Goal: Task Accomplishment & Management: Use online tool/utility

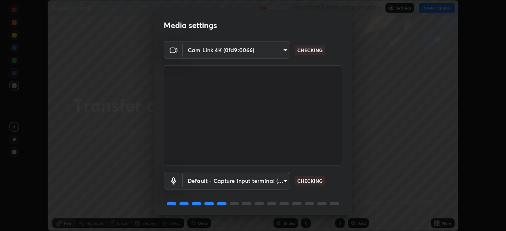
scroll to position [28, 0]
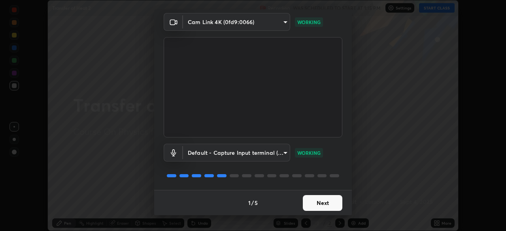
click at [333, 204] on button "Next" at bounding box center [323, 203] width 40 height 16
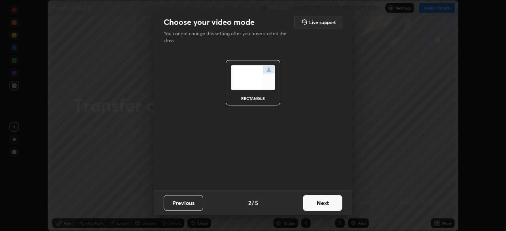
scroll to position [0, 0]
click at [333, 206] on button "Next" at bounding box center [323, 203] width 40 height 16
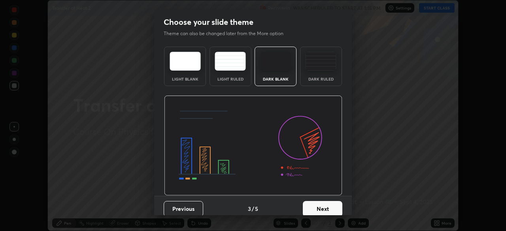
click at [335, 205] on button "Next" at bounding box center [323, 209] width 40 height 16
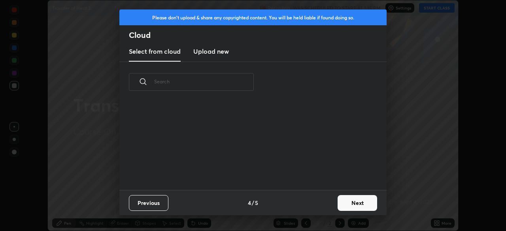
click at [339, 205] on button "Next" at bounding box center [357, 203] width 40 height 16
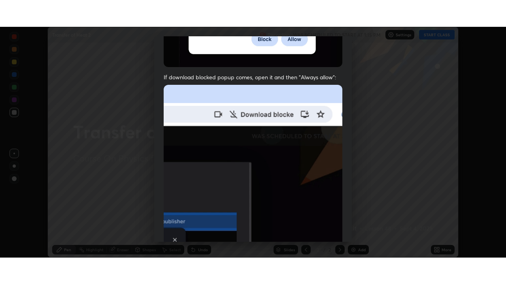
scroll to position [189, 0]
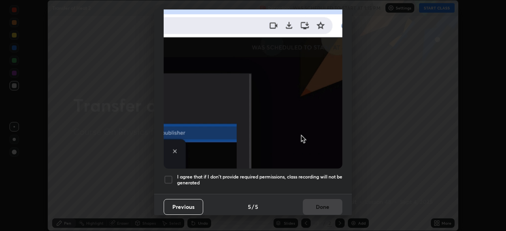
click at [322, 174] on h5 "I agree that if I don't provide required permissions, class recording will not …" at bounding box center [259, 180] width 165 height 12
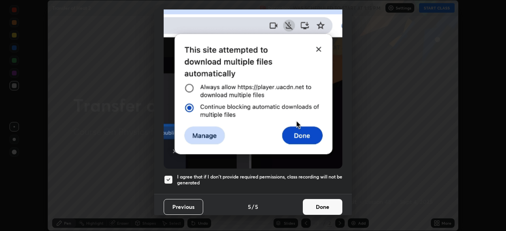
click at [322, 206] on button "Done" at bounding box center [323, 207] width 40 height 16
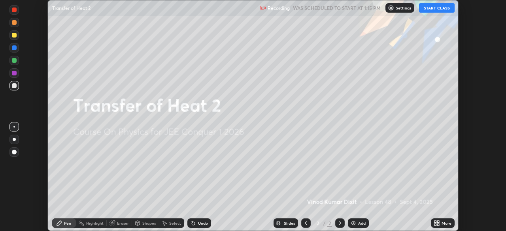
click at [444, 9] on button "START CLASS" at bounding box center [437, 7] width 36 height 9
click at [435, 224] on icon at bounding box center [435, 225] width 2 height 2
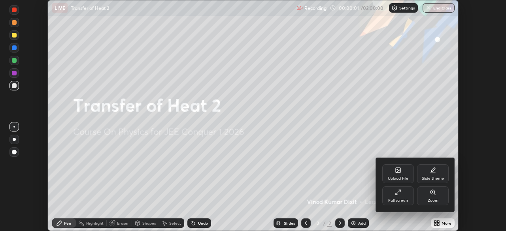
click at [405, 201] on div "Full screen" at bounding box center [398, 201] width 20 height 4
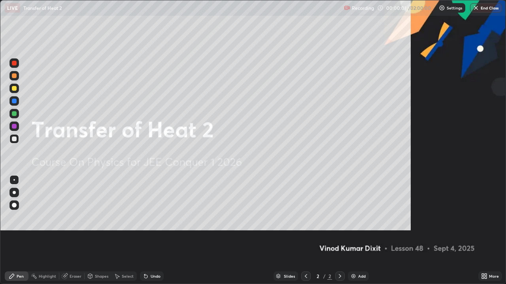
scroll to position [284, 506]
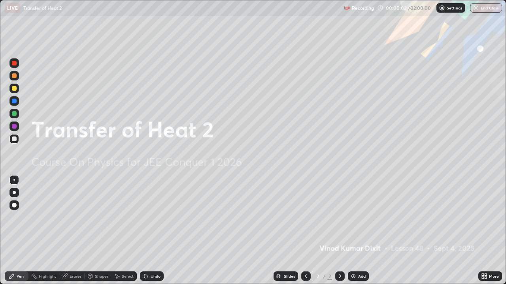
click at [356, 231] on div "Add" at bounding box center [358, 276] width 21 height 9
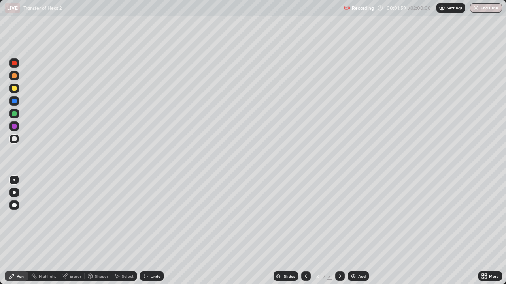
click at [102, 231] on div "Shapes" at bounding box center [98, 276] width 27 height 9
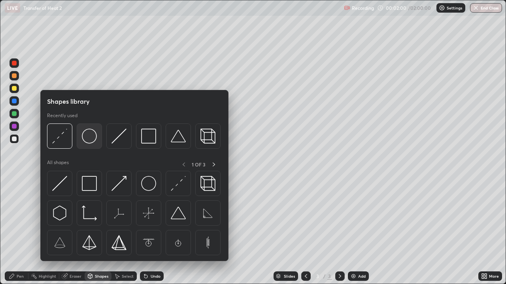
click at [90, 141] on img at bounding box center [89, 136] width 15 height 15
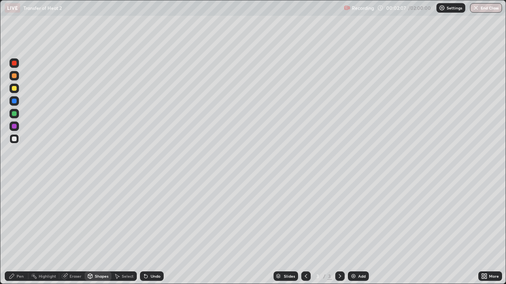
click at [18, 231] on div "Pen" at bounding box center [20, 277] width 7 height 4
click at [17, 115] on div at bounding box center [13, 113] width 9 height 9
click at [104, 231] on div "Shapes" at bounding box center [101, 277] width 13 height 4
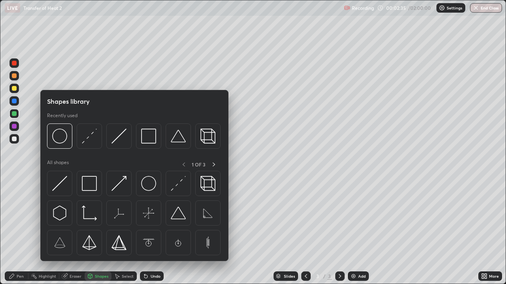
click at [15, 88] on div at bounding box center [14, 88] width 5 height 5
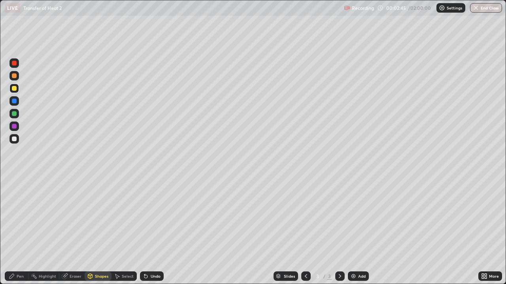
click at [74, 231] on div "Eraser" at bounding box center [71, 276] width 25 height 9
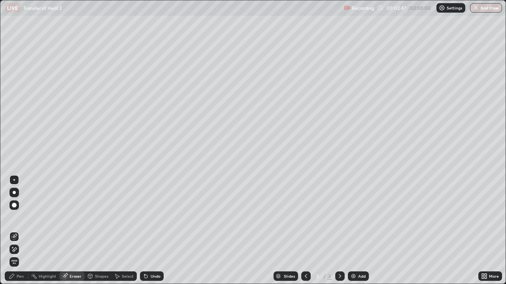
click at [19, 231] on div "Pen" at bounding box center [20, 277] width 7 height 4
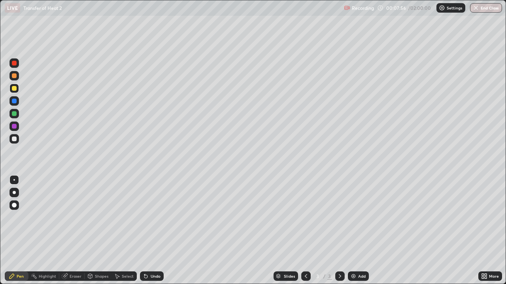
click at [14, 114] on div at bounding box center [14, 113] width 5 height 5
click at [15, 140] on div at bounding box center [14, 139] width 5 height 5
click at [358, 231] on div "Add" at bounding box center [362, 277] width 8 height 4
click at [305, 231] on icon at bounding box center [306, 276] width 6 height 6
click at [340, 231] on icon at bounding box center [340, 276] width 6 height 6
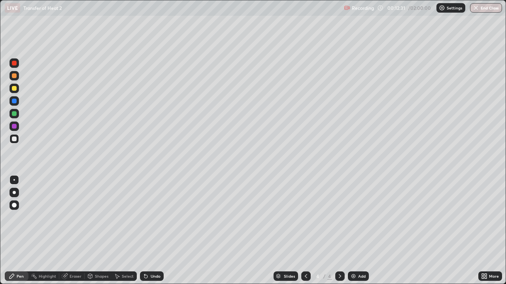
click at [74, 231] on div "Eraser" at bounding box center [76, 277] width 12 height 4
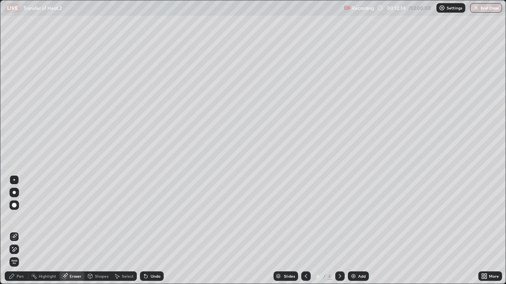
click at [18, 231] on div "Pen" at bounding box center [20, 277] width 7 height 4
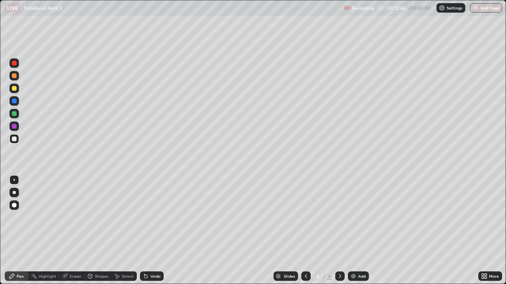
click at [74, 231] on div "Eraser" at bounding box center [76, 277] width 12 height 4
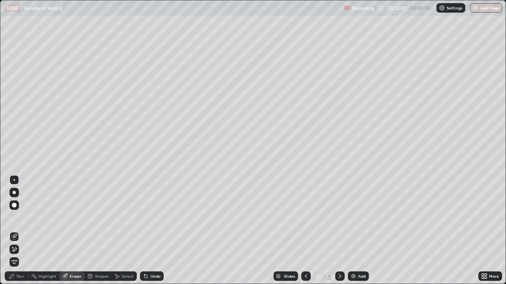
click at [19, 231] on div "Pen" at bounding box center [20, 277] width 7 height 4
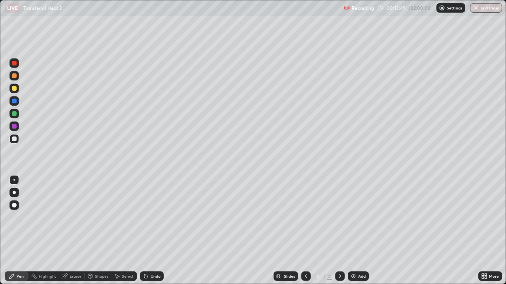
click at [76, 231] on div "Eraser" at bounding box center [76, 277] width 12 height 4
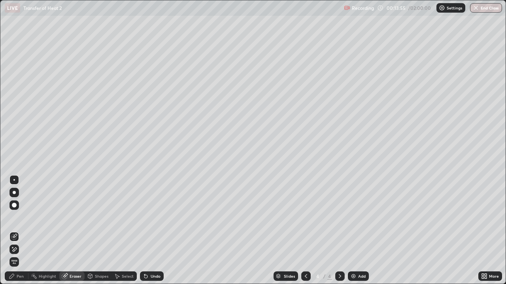
click at [18, 231] on div "Pen" at bounding box center [20, 277] width 7 height 4
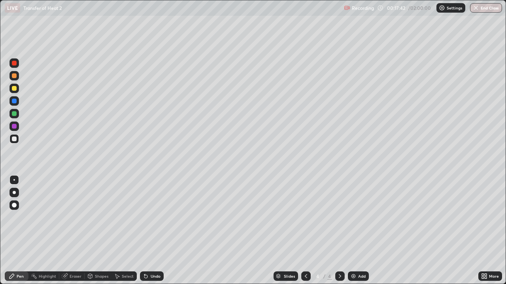
click at [362, 231] on div "Add" at bounding box center [362, 277] width 8 height 4
click at [15, 89] on div at bounding box center [14, 88] width 5 height 5
click at [102, 231] on div "Shapes" at bounding box center [101, 277] width 13 height 4
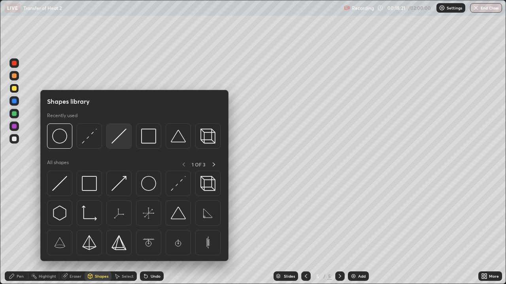
click at [121, 140] on img at bounding box center [118, 136] width 15 height 15
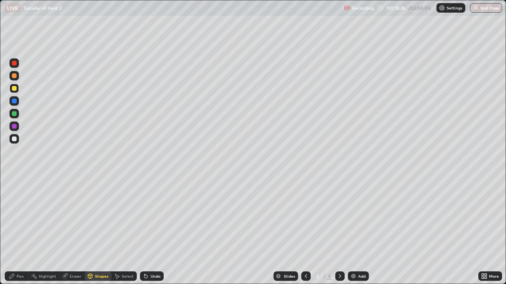
click at [18, 231] on div "Pen" at bounding box center [17, 277] width 24 height 16
click at [14, 143] on div at bounding box center [13, 138] width 9 height 9
click at [101, 231] on div "Shapes" at bounding box center [101, 277] width 13 height 4
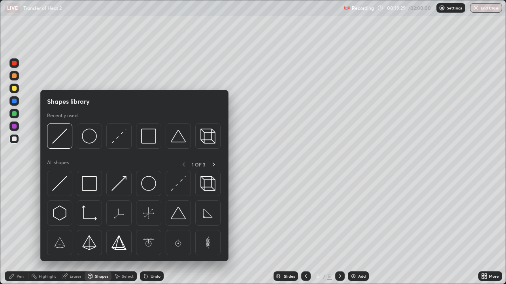
click at [104, 231] on div "Shapes" at bounding box center [101, 277] width 13 height 4
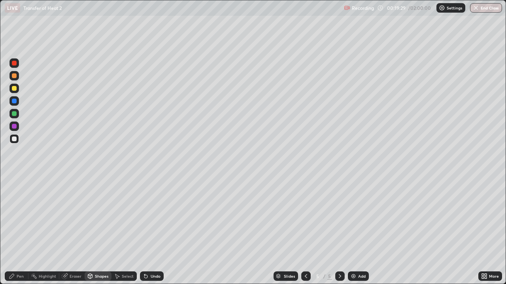
click at [100, 231] on div "Shapes" at bounding box center [98, 276] width 27 height 9
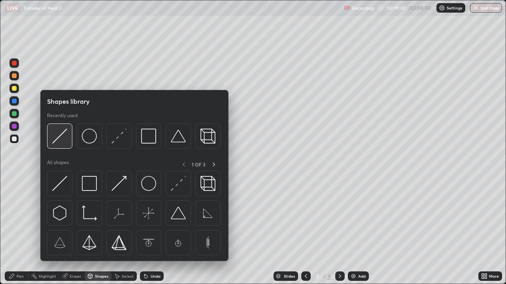
click at [62, 138] on img at bounding box center [59, 136] width 15 height 15
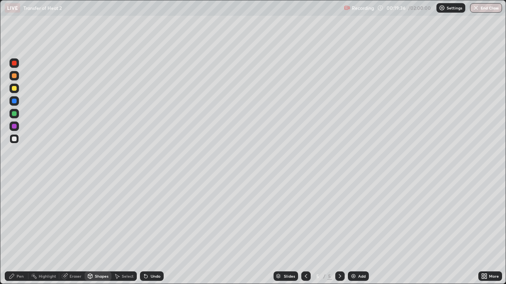
click at [17, 231] on div "Pen" at bounding box center [20, 277] width 7 height 4
click at [16, 114] on div at bounding box center [14, 113] width 5 height 5
click at [100, 231] on div "Shapes" at bounding box center [101, 277] width 13 height 4
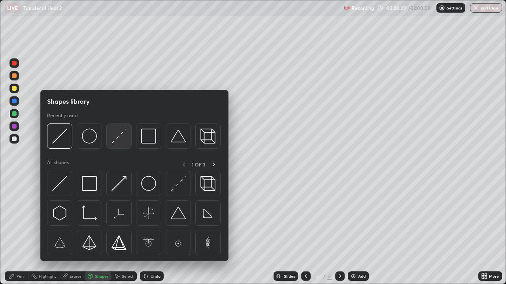
click at [120, 141] on img at bounding box center [118, 136] width 15 height 15
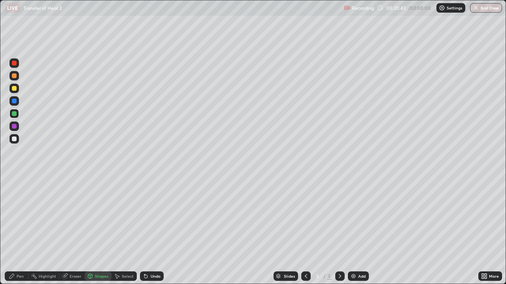
click at [16, 231] on div "Pen" at bounding box center [17, 276] width 24 height 9
click at [361, 231] on div "Add" at bounding box center [362, 277] width 8 height 4
click at [306, 231] on icon at bounding box center [306, 276] width 6 height 6
click at [340, 231] on icon at bounding box center [340, 276] width 6 height 6
click at [306, 231] on icon at bounding box center [306, 277] width 2 height 4
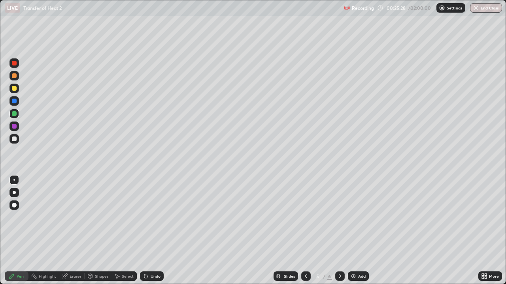
click at [339, 231] on icon at bounding box center [340, 276] width 6 height 6
click at [13, 90] on div at bounding box center [14, 88] width 5 height 5
click at [306, 231] on icon at bounding box center [306, 276] width 6 height 6
click at [340, 231] on icon at bounding box center [340, 276] width 6 height 6
click at [305, 231] on icon at bounding box center [306, 276] width 6 height 6
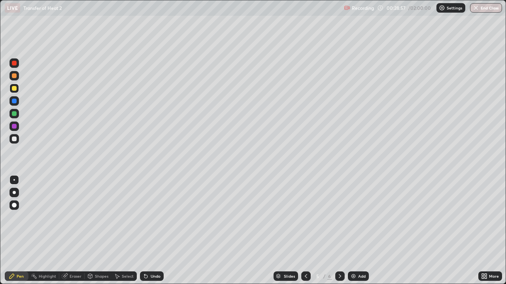
click at [340, 231] on icon at bounding box center [340, 276] width 6 height 6
click at [356, 231] on div "Add" at bounding box center [358, 276] width 21 height 9
click at [78, 231] on div "Eraser" at bounding box center [76, 277] width 12 height 4
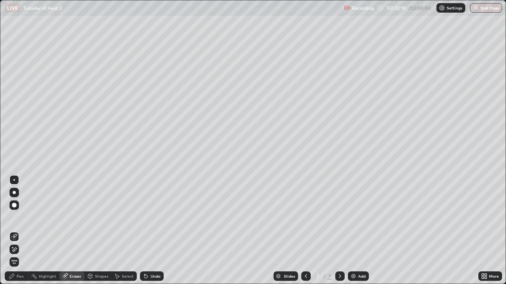
click at [25, 231] on div "Pen" at bounding box center [17, 276] width 24 height 9
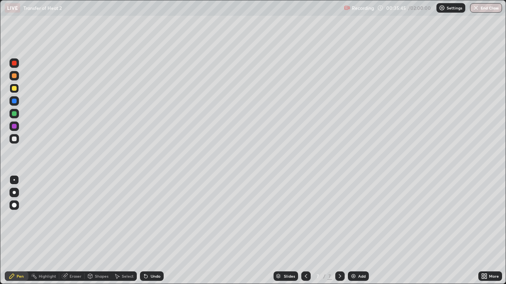
click at [359, 231] on div "Add" at bounding box center [362, 277] width 8 height 4
click at [15, 114] on div at bounding box center [14, 113] width 5 height 5
click at [15, 139] on div at bounding box center [14, 139] width 5 height 5
click at [359, 231] on div "Add" at bounding box center [362, 277] width 8 height 4
click at [17, 91] on div at bounding box center [13, 88] width 9 height 9
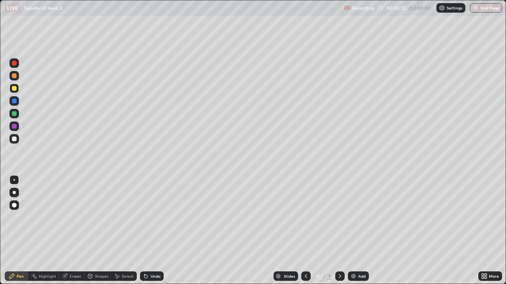
click at [77, 231] on div "Eraser" at bounding box center [76, 277] width 12 height 4
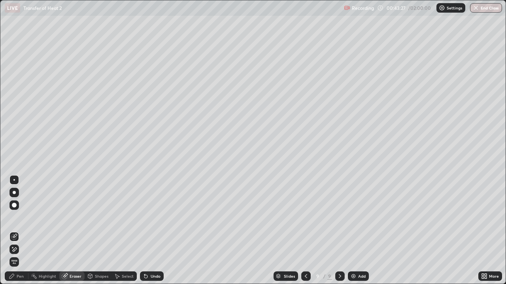
click at [20, 231] on div "Pen" at bounding box center [17, 276] width 24 height 9
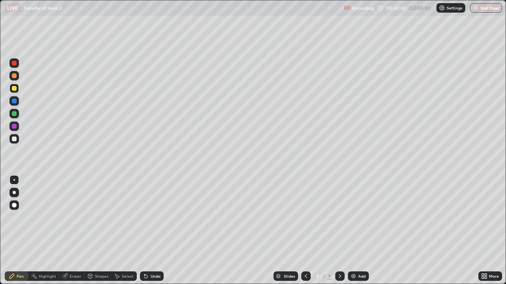
click at [77, 231] on div "Eraser" at bounding box center [76, 277] width 12 height 4
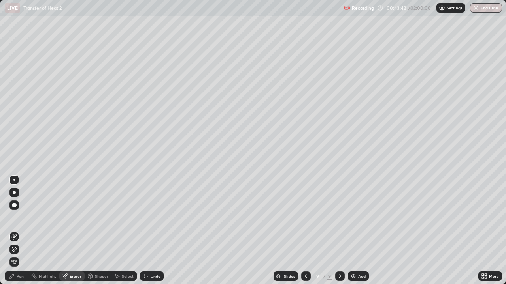
click at [17, 231] on div "Pen" at bounding box center [20, 277] width 7 height 4
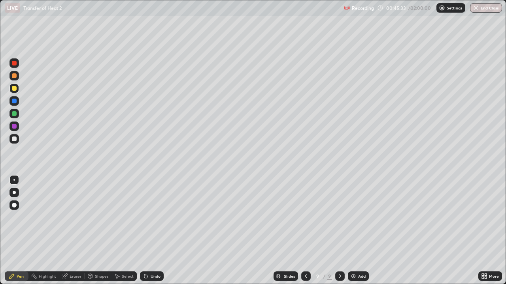
click at [14, 139] on div at bounding box center [14, 139] width 5 height 5
click at [74, 231] on div "Eraser" at bounding box center [76, 277] width 12 height 4
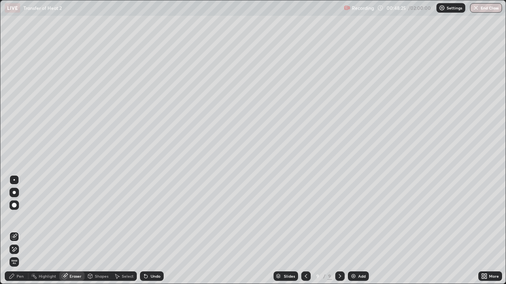
click at [19, 231] on div "Pen" at bounding box center [20, 277] width 7 height 4
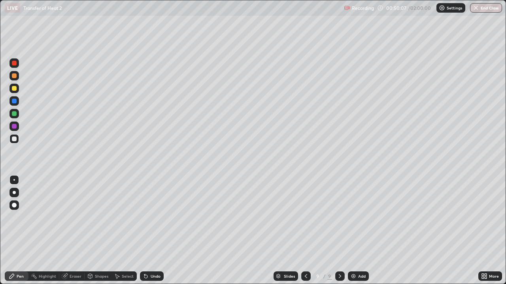
click at [357, 231] on div "Add" at bounding box center [358, 276] width 21 height 9
click at [17, 90] on div at bounding box center [13, 88] width 9 height 9
click at [14, 116] on div at bounding box center [13, 113] width 9 height 9
click at [14, 89] on div at bounding box center [14, 88] width 5 height 5
click at [75, 231] on div "Eraser" at bounding box center [76, 277] width 12 height 4
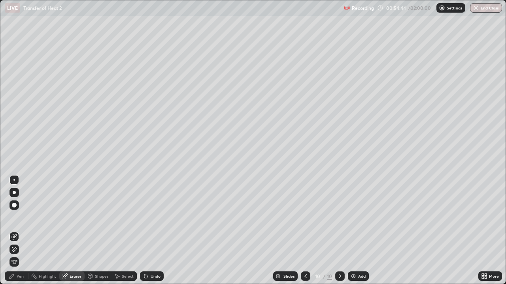
click at [18, 231] on div "Pen" at bounding box center [20, 277] width 7 height 4
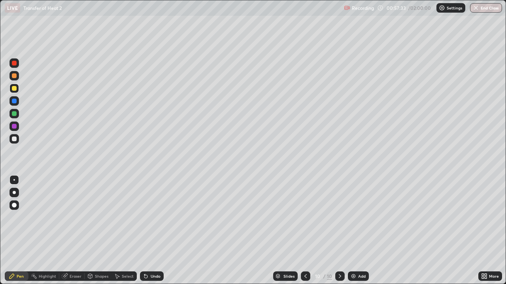
click at [362, 231] on div "Slides 10 / 10 Add" at bounding box center [321, 277] width 314 height 16
click at [358, 231] on div "Add" at bounding box center [362, 277] width 8 height 4
click at [104, 231] on div "Shapes" at bounding box center [101, 277] width 13 height 4
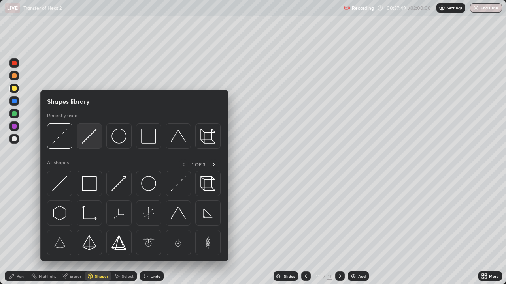
click at [87, 139] on img at bounding box center [89, 136] width 15 height 15
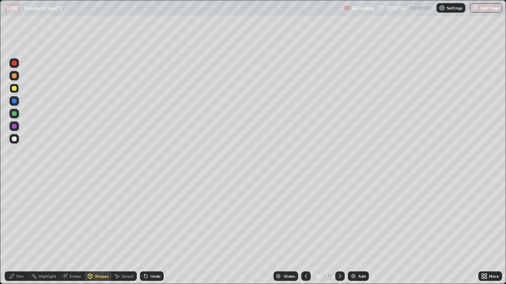
click at [20, 231] on div "Pen" at bounding box center [20, 277] width 7 height 4
click at [100, 231] on div "Shapes" at bounding box center [101, 277] width 13 height 4
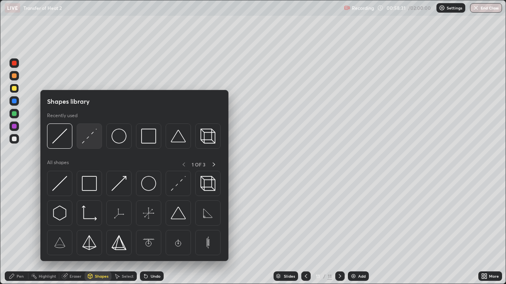
click at [90, 141] on img at bounding box center [89, 136] width 15 height 15
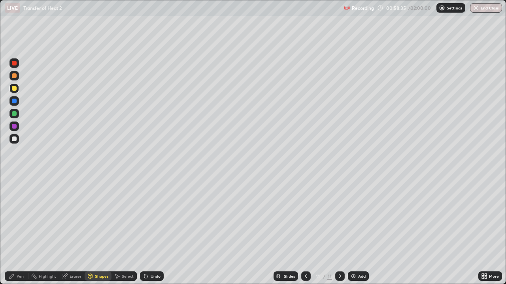
click at [21, 231] on div "Pen" at bounding box center [17, 276] width 24 height 9
click at [14, 115] on div at bounding box center [14, 113] width 5 height 5
click at [306, 231] on icon at bounding box center [306, 276] width 6 height 6
click at [339, 231] on icon at bounding box center [340, 276] width 6 height 6
click at [78, 231] on div "Eraser" at bounding box center [76, 277] width 12 height 4
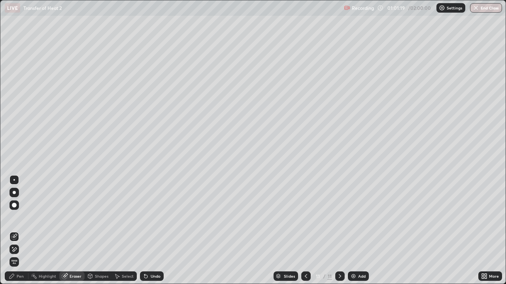
click at [19, 231] on div "Pen" at bounding box center [20, 277] width 7 height 4
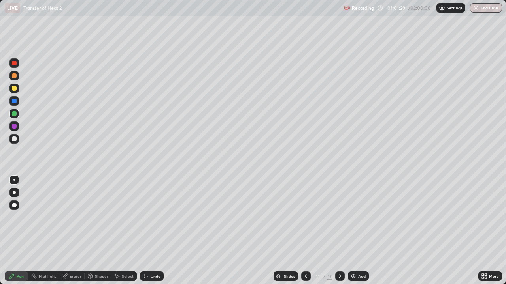
click at [96, 231] on div "Shapes" at bounding box center [98, 276] width 27 height 9
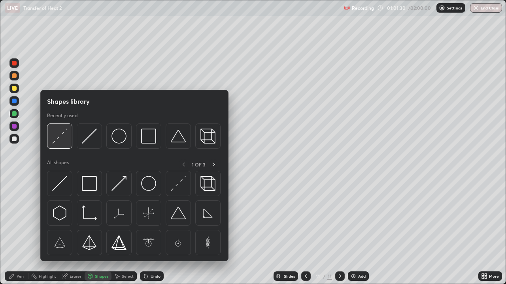
click at [65, 139] on img at bounding box center [59, 136] width 15 height 15
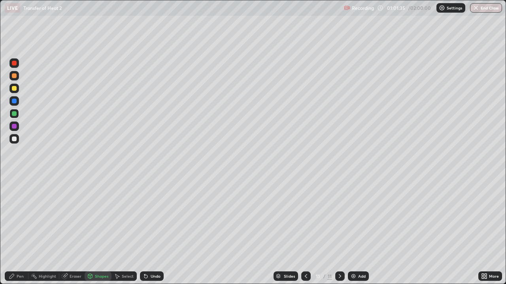
click at [21, 231] on div "Pen" at bounding box center [20, 277] width 7 height 4
click at [105, 231] on div "Shapes" at bounding box center [101, 277] width 13 height 4
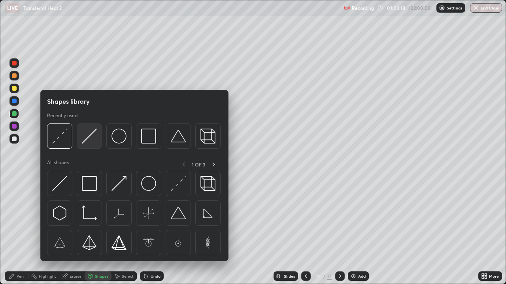
click at [93, 137] on img at bounding box center [89, 136] width 15 height 15
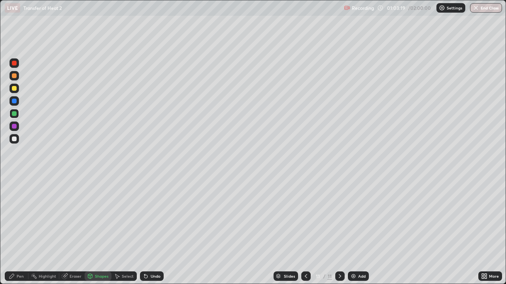
click at [20, 137] on div at bounding box center [14, 139] width 13 height 13
click at [20, 231] on div "Pen" at bounding box center [20, 277] width 7 height 4
click at [364, 231] on div "Add" at bounding box center [362, 277] width 8 height 4
click at [9, 89] on div at bounding box center [13, 88] width 9 height 9
click at [358, 231] on div "Add" at bounding box center [362, 277] width 8 height 4
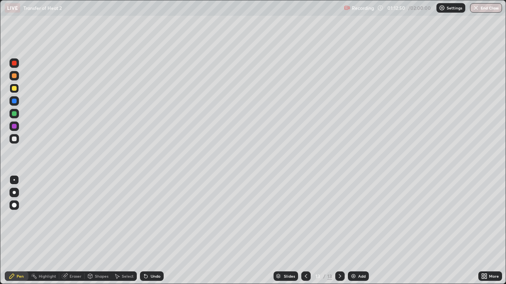
click at [14, 140] on div at bounding box center [14, 139] width 5 height 5
click at [14, 115] on div at bounding box center [14, 113] width 5 height 5
click at [361, 231] on div "Add" at bounding box center [362, 277] width 8 height 4
click at [15, 89] on div at bounding box center [14, 88] width 5 height 5
click at [104, 231] on div "Shapes" at bounding box center [101, 277] width 13 height 4
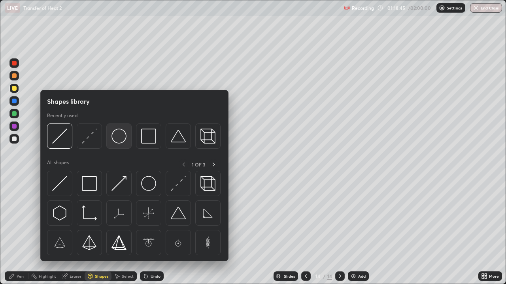
click at [123, 143] on img at bounding box center [118, 136] width 15 height 15
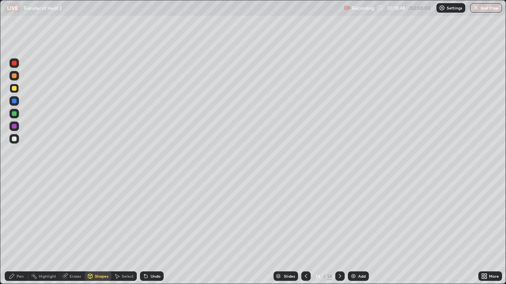
click at [77, 231] on div "Eraser" at bounding box center [76, 277] width 12 height 4
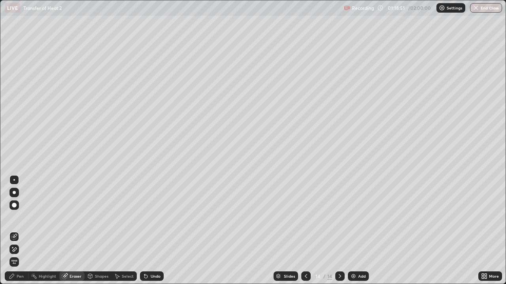
click at [23, 231] on div "Pen" at bounding box center [20, 277] width 7 height 4
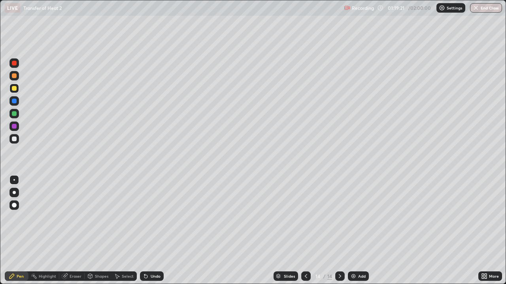
click at [16, 140] on div at bounding box center [14, 139] width 5 height 5
click at [100, 231] on div "Shapes" at bounding box center [101, 277] width 13 height 4
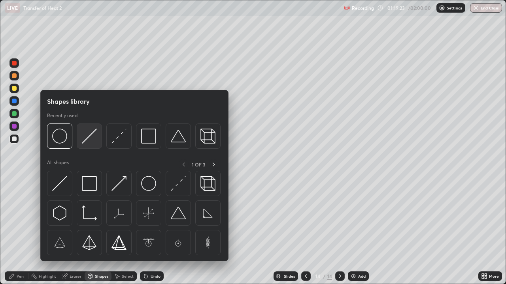
click at [87, 139] on img at bounding box center [89, 136] width 15 height 15
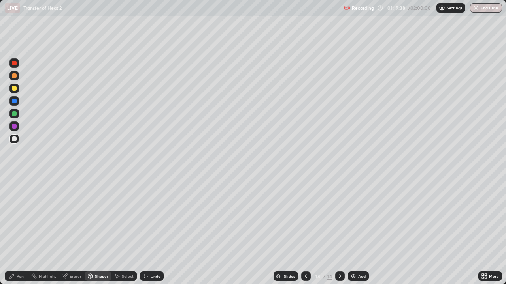
click at [17, 231] on div "Pen" at bounding box center [20, 277] width 7 height 4
click at [75, 231] on div "Eraser" at bounding box center [76, 277] width 12 height 4
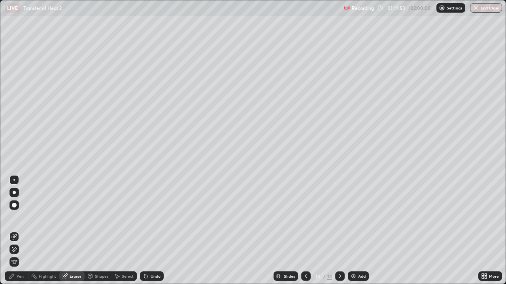
click at [21, 231] on div "Pen" at bounding box center [20, 277] width 7 height 4
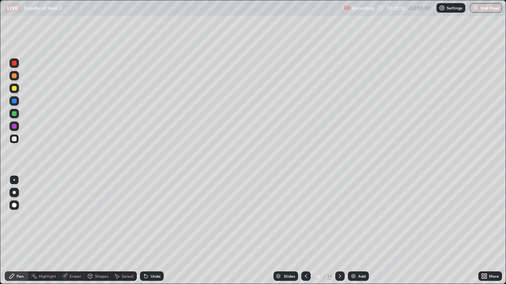
click at [74, 231] on div "Eraser" at bounding box center [76, 277] width 12 height 4
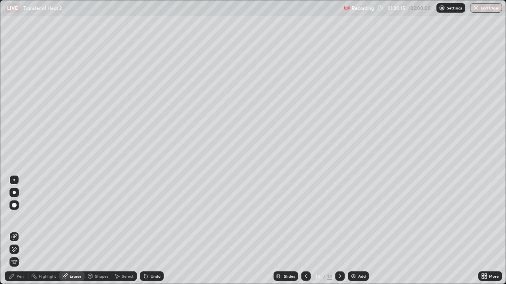
click at [21, 231] on div "Pen" at bounding box center [20, 277] width 7 height 4
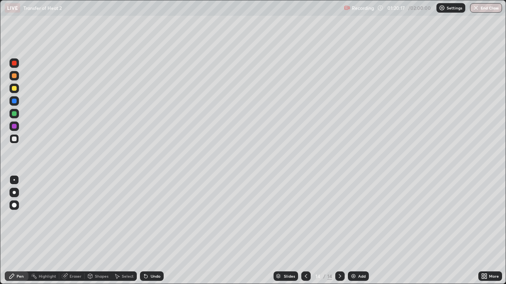
click at [15, 89] on div at bounding box center [14, 88] width 5 height 5
click at [308, 231] on div at bounding box center [305, 276] width 9 height 9
click at [339, 231] on icon at bounding box center [340, 276] width 6 height 6
click at [356, 231] on div "Add" at bounding box center [358, 276] width 21 height 9
click at [305, 231] on icon at bounding box center [306, 276] width 6 height 6
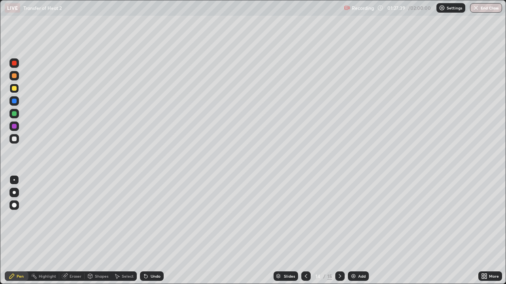
click at [339, 231] on icon at bounding box center [340, 276] width 6 height 6
click at [358, 231] on div "Add" at bounding box center [362, 277] width 8 height 4
click at [14, 115] on div at bounding box center [14, 113] width 5 height 5
click at [14, 90] on div at bounding box center [14, 88] width 5 height 5
click at [362, 231] on div "Add" at bounding box center [362, 277] width 8 height 4
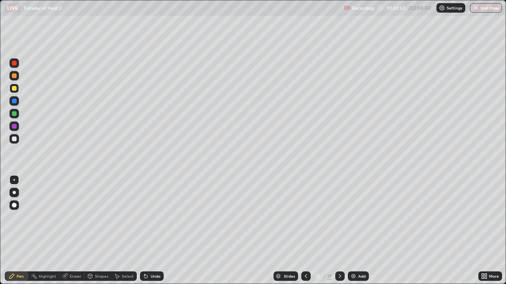
click at [103, 231] on div "Shapes" at bounding box center [101, 277] width 13 height 4
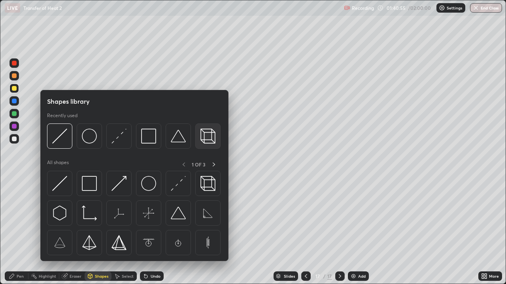
click at [215, 139] on img at bounding box center [207, 136] width 15 height 15
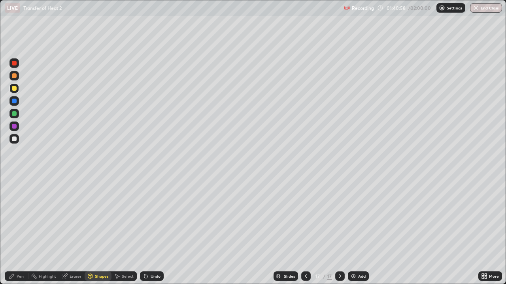
click at [18, 231] on div "Pen" at bounding box center [20, 277] width 7 height 4
click at [104, 231] on div "Shapes" at bounding box center [101, 277] width 13 height 4
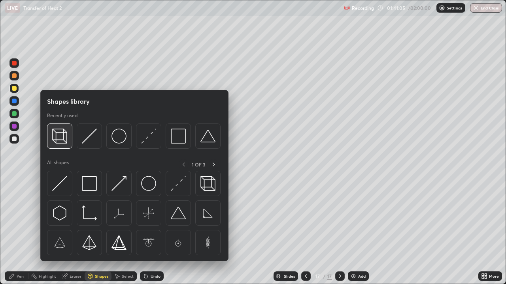
click at [64, 141] on img at bounding box center [59, 136] width 15 height 15
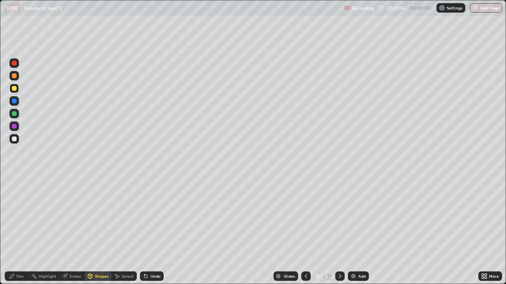
click at [15, 115] on div at bounding box center [14, 113] width 5 height 5
click at [17, 140] on div at bounding box center [13, 138] width 9 height 9
click at [20, 231] on div "Pen" at bounding box center [20, 277] width 7 height 4
click at [489, 12] on button "End Class" at bounding box center [486, 7] width 32 height 9
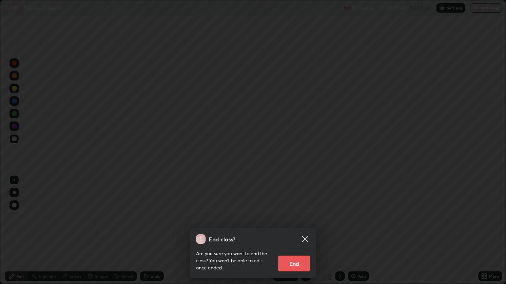
click at [301, 231] on button "End" at bounding box center [294, 264] width 32 height 16
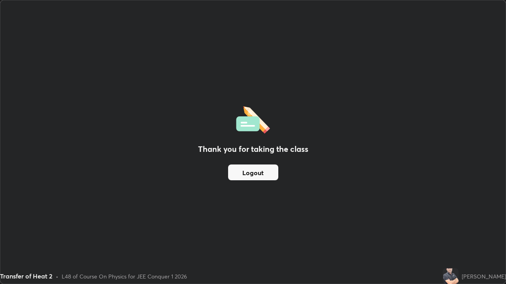
click at [258, 176] on button "Logout" at bounding box center [253, 173] width 50 height 16
click at [259, 174] on button "Logout" at bounding box center [253, 173] width 50 height 16
click at [261, 172] on button "Logout" at bounding box center [253, 173] width 50 height 16
